Goal: Transaction & Acquisition: Purchase product/service

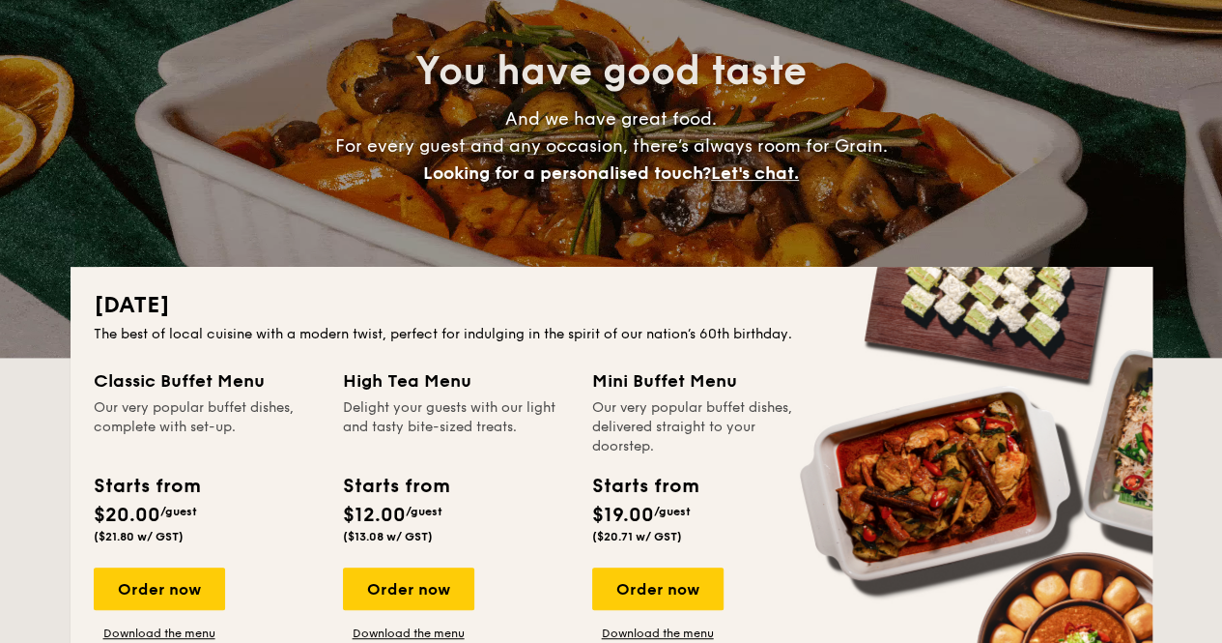
scroll to position [290, 0]
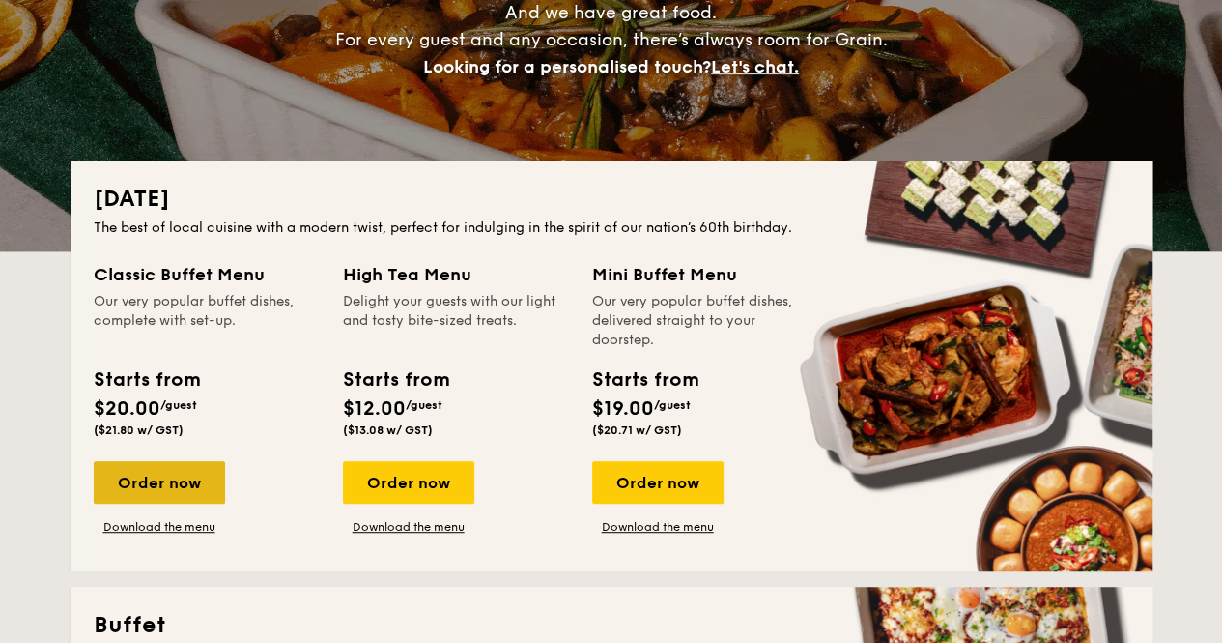
click at [162, 473] on div "Order now" at bounding box center [159, 482] width 131 height 43
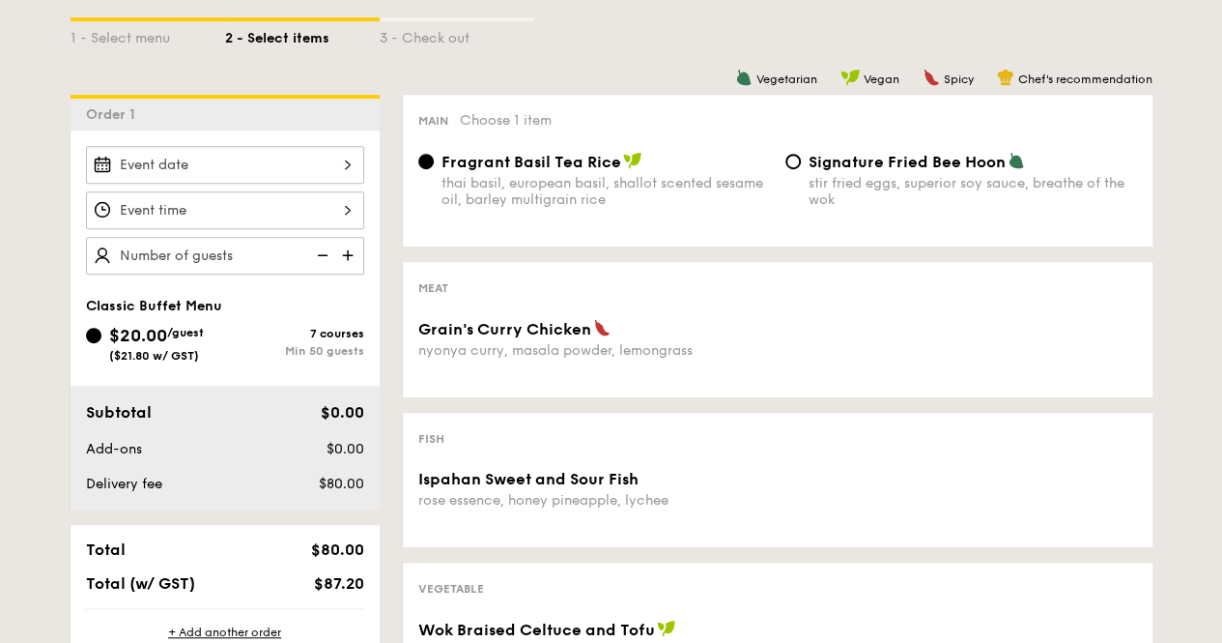
scroll to position [387, 0]
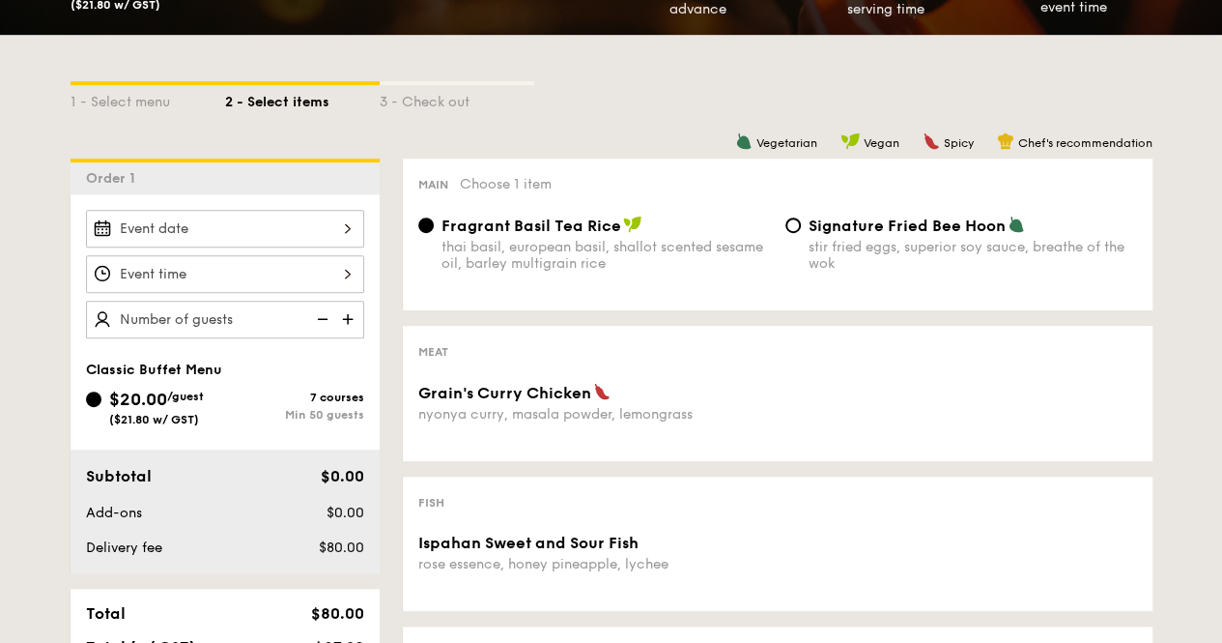
scroll to position [290, 0]
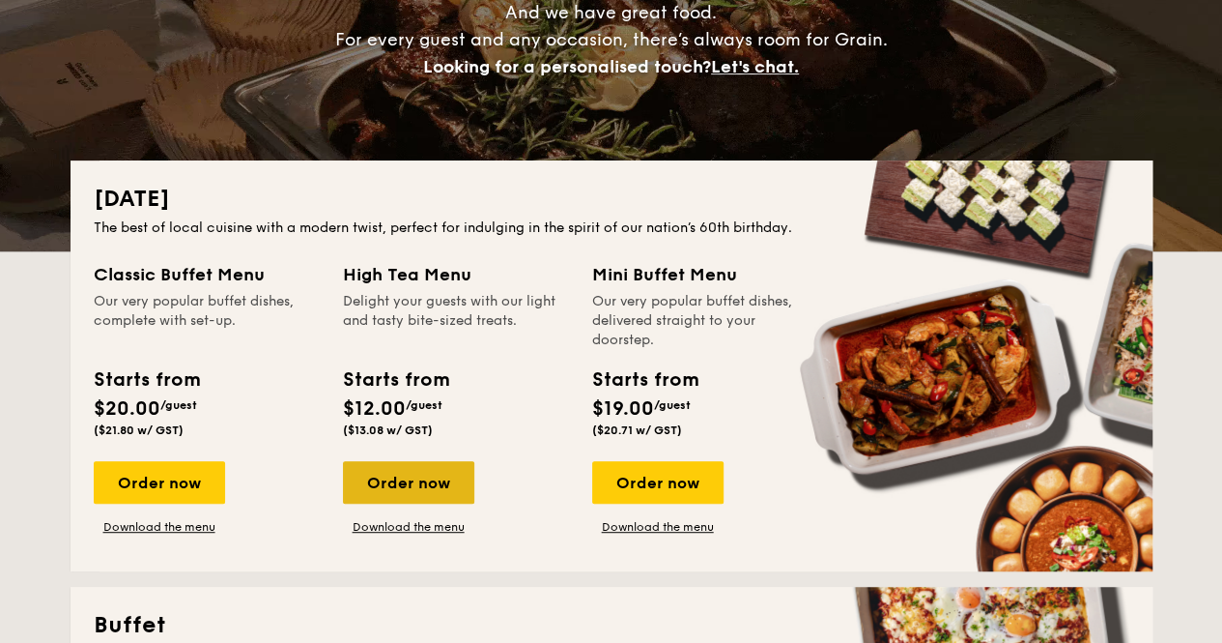
click at [410, 478] on div "Order now" at bounding box center [408, 482] width 131 height 43
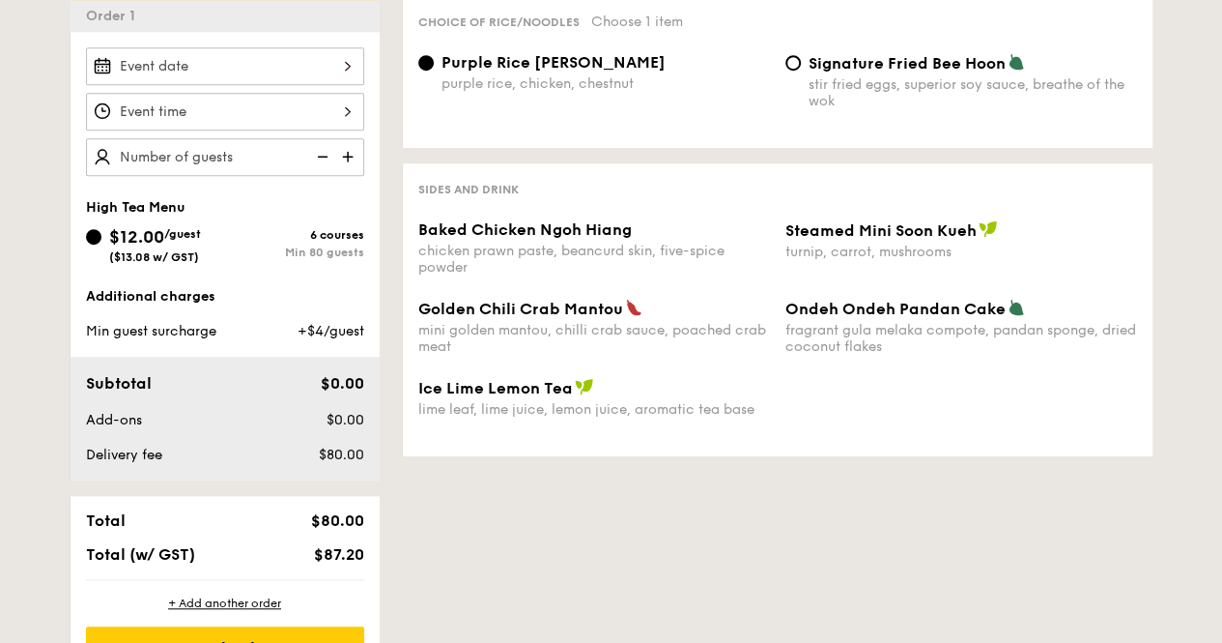
scroll to position [580, 0]
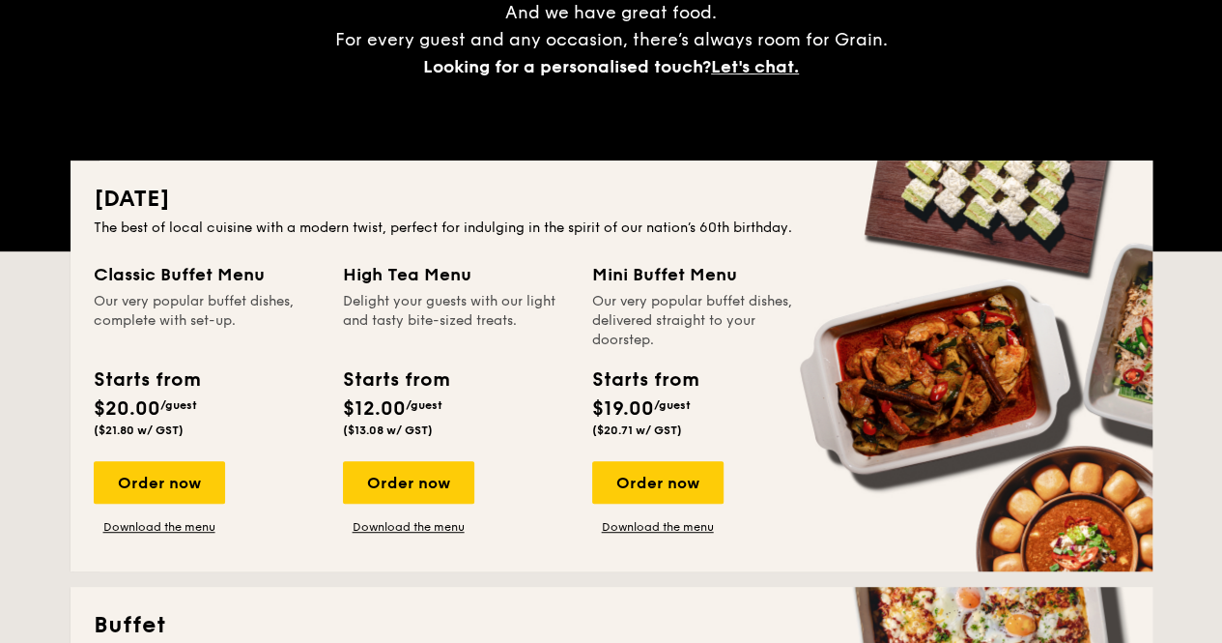
scroll to position [387, 0]
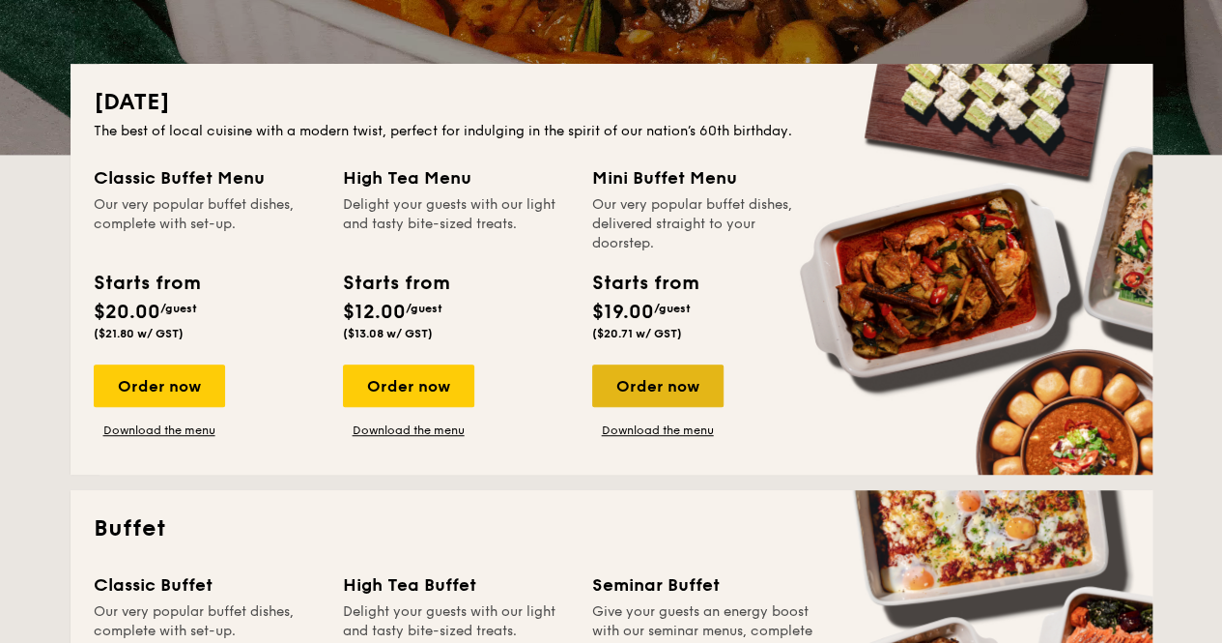
click at [628, 385] on div "Order now" at bounding box center [657, 385] width 131 height 43
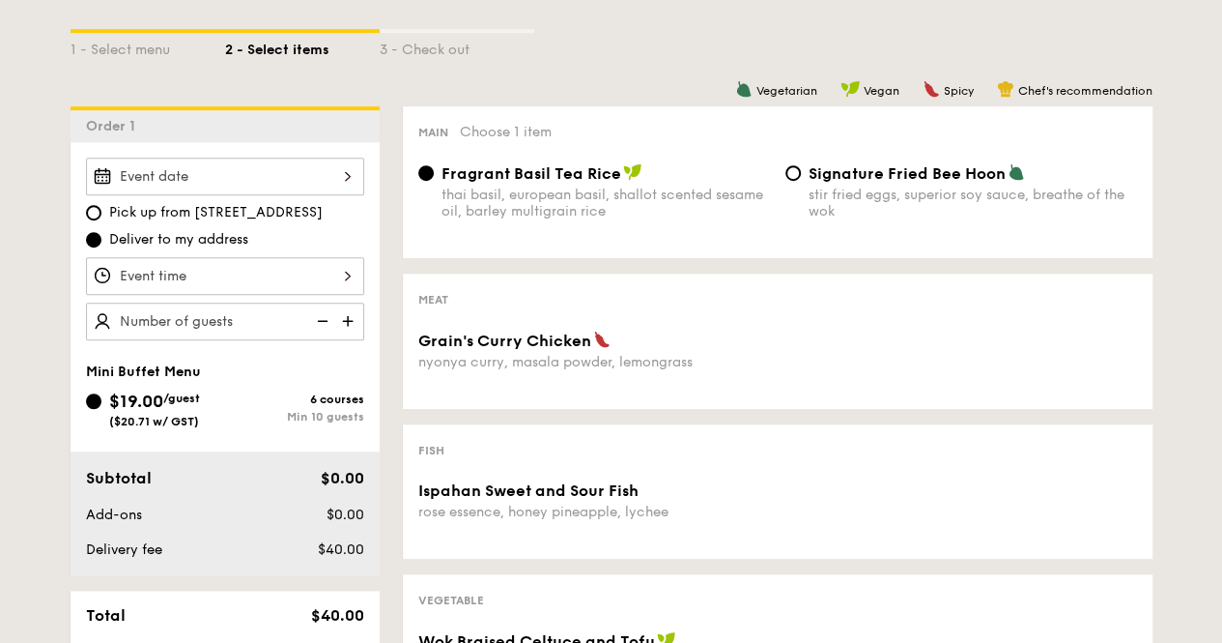
scroll to position [483, 0]
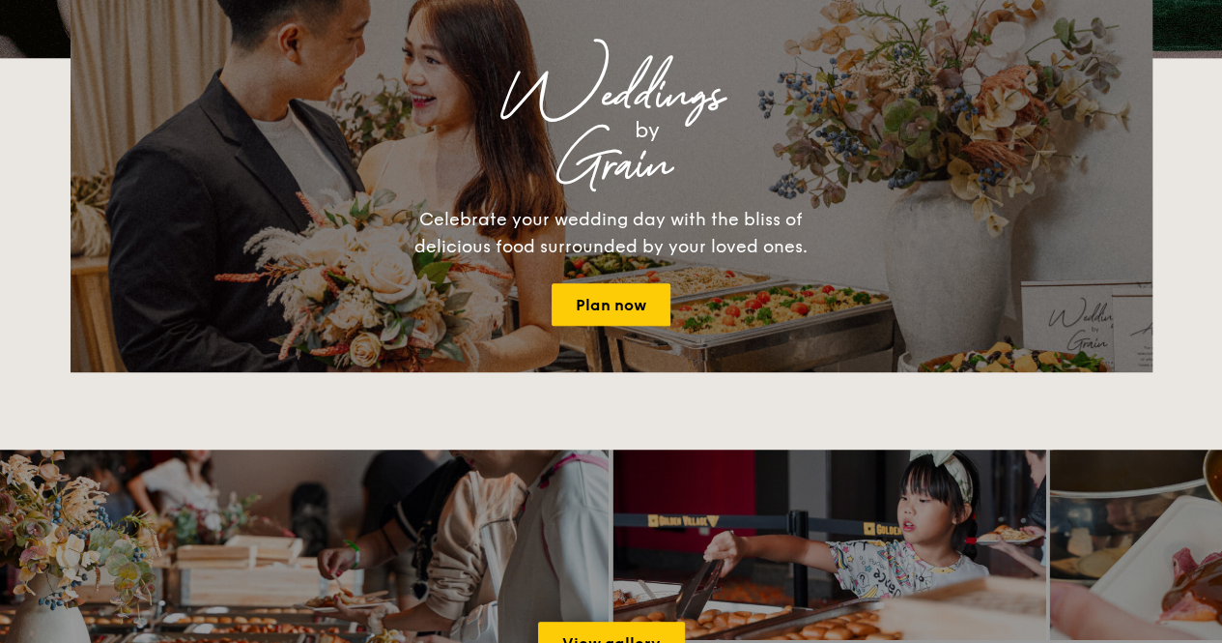
scroll to position [387, 0]
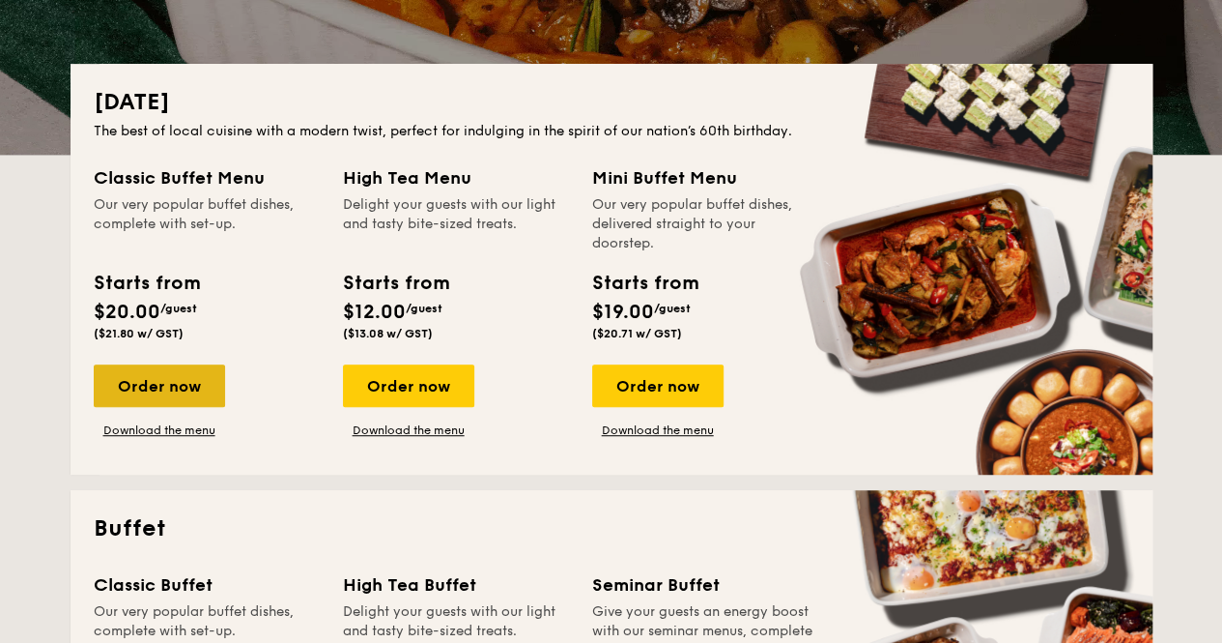
click at [164, 389] on div "Order now" at bounding box center [159, 385] width 131 height 43
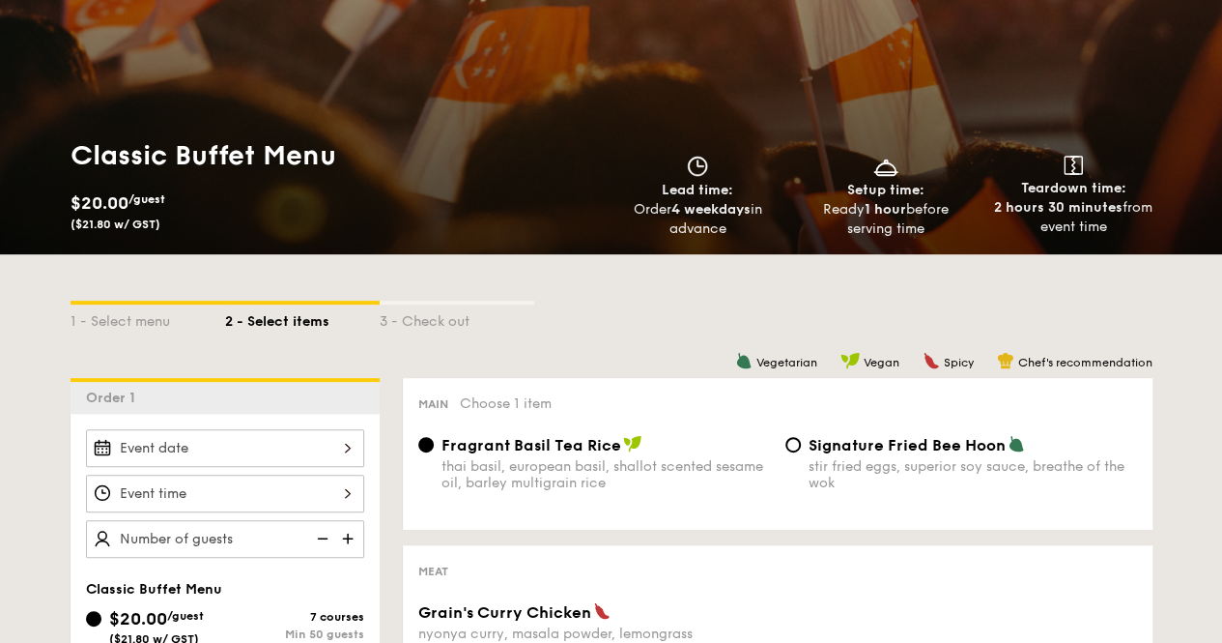
scroll to position [193, 0]
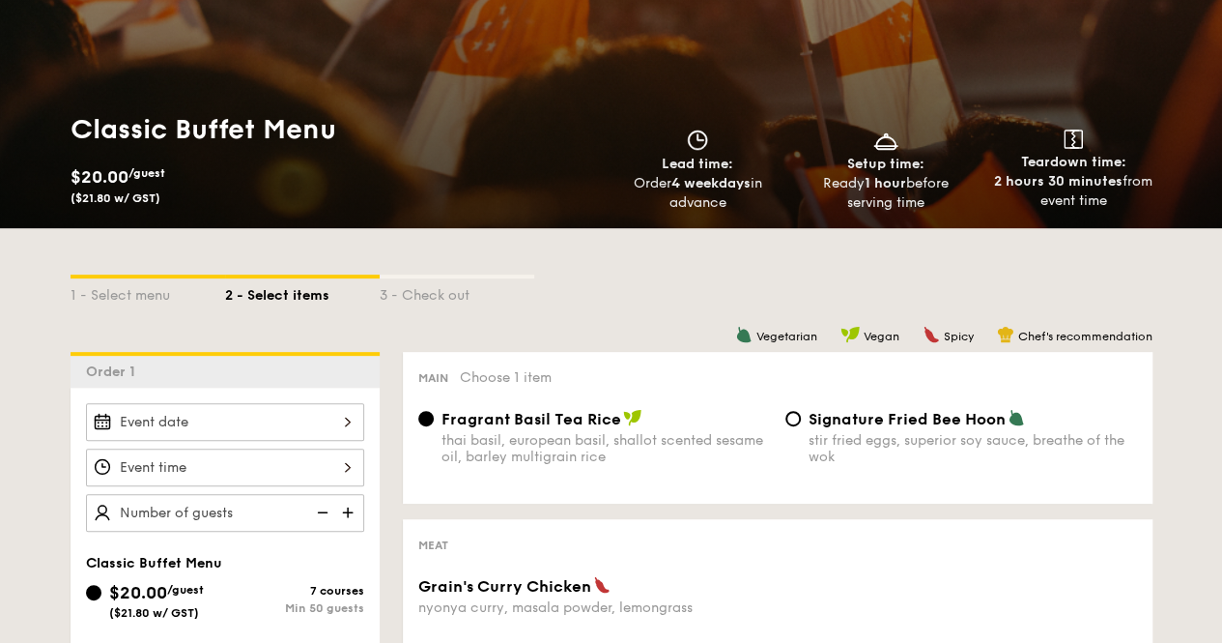
click at [427, 297] on div "3 - Check out" at bounding box center [457, 291] width 155 height 27
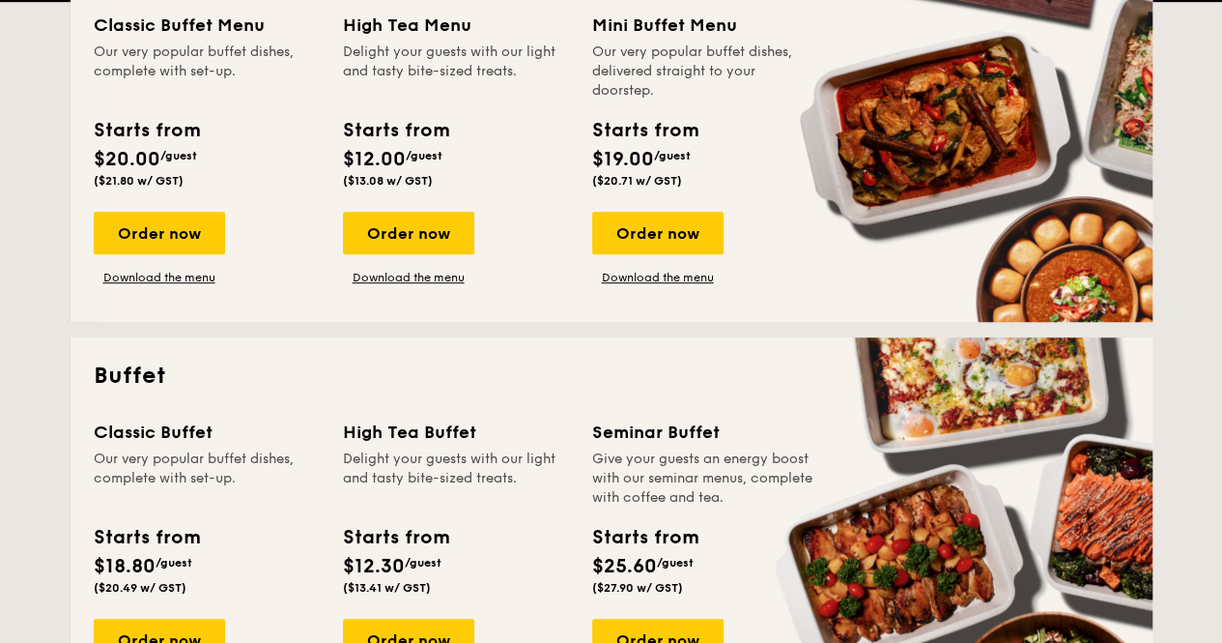
scroll to position [773, 0]
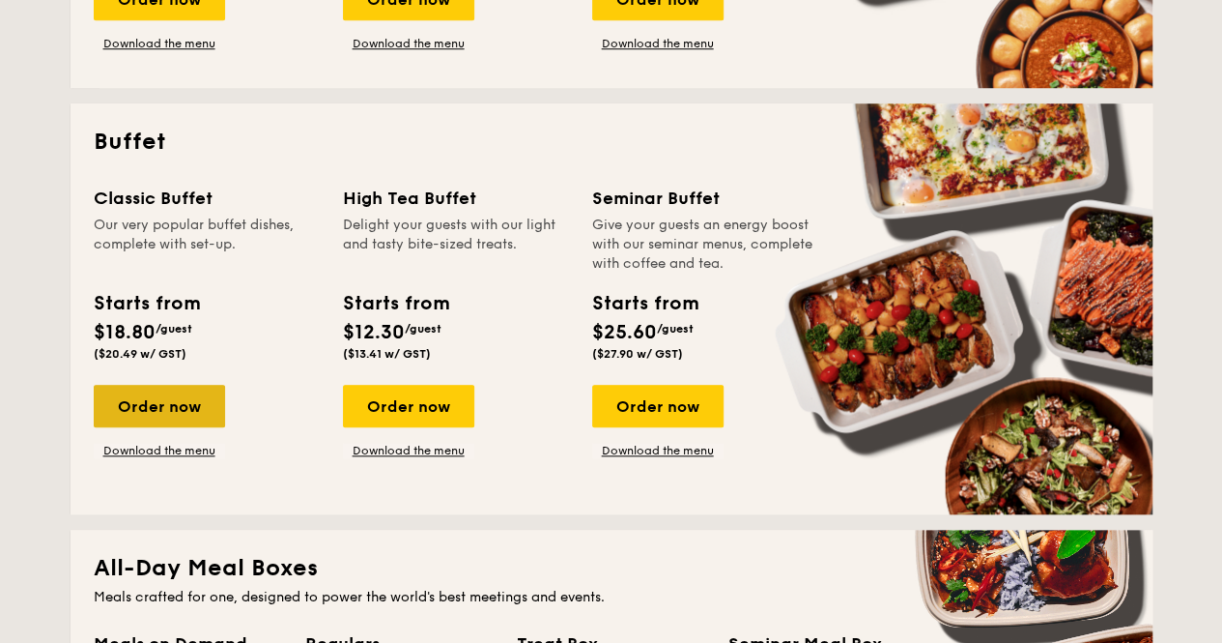
click at [138, 406] on div "Order now" at bounding box center [159, 406] width 131 height 43
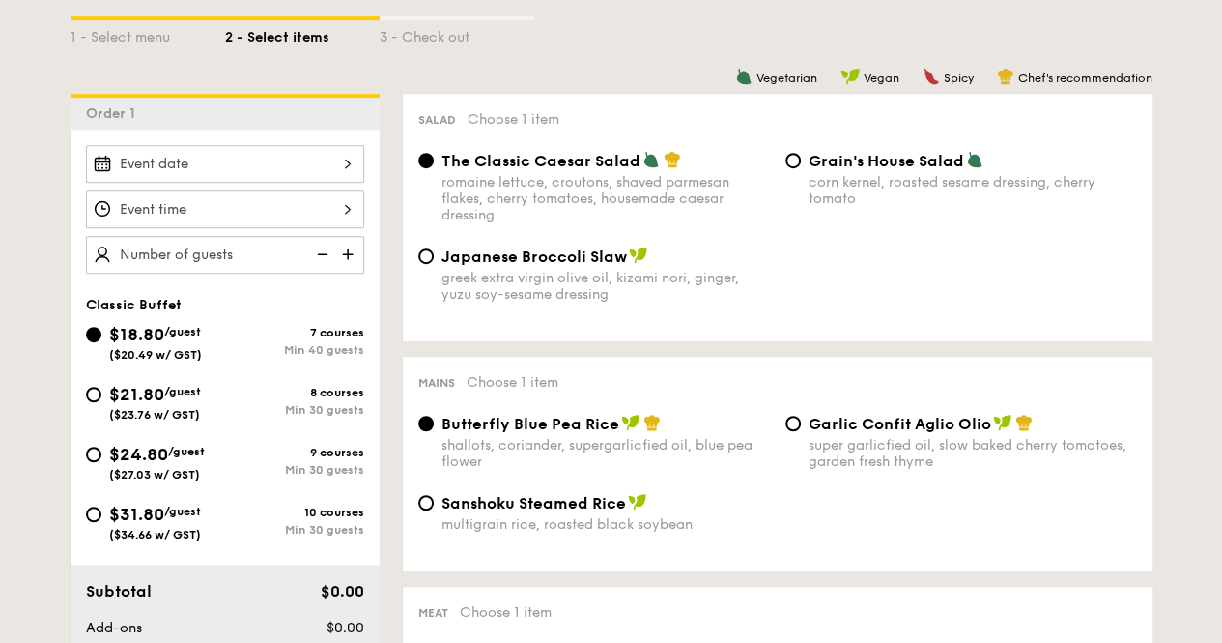
scroll to position [483, 0]
